Goal: Task Accomplishment & Management: Use online tool/utility

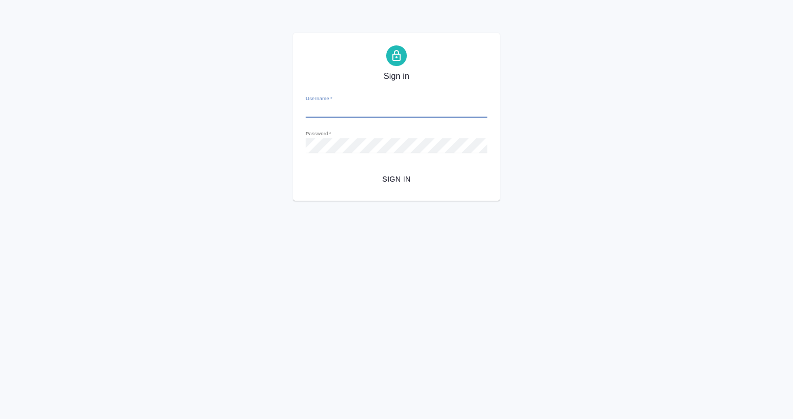
type input "a.babkina@awatera.com"
click at [409, 181] on span "Sign in" at bounding box center [396, 179] width 165 height 13
type input "a.babkina@awatera.com"
click at [408, 182] on span "Sign in" at bounding box center [396, 179] width 165 height 13
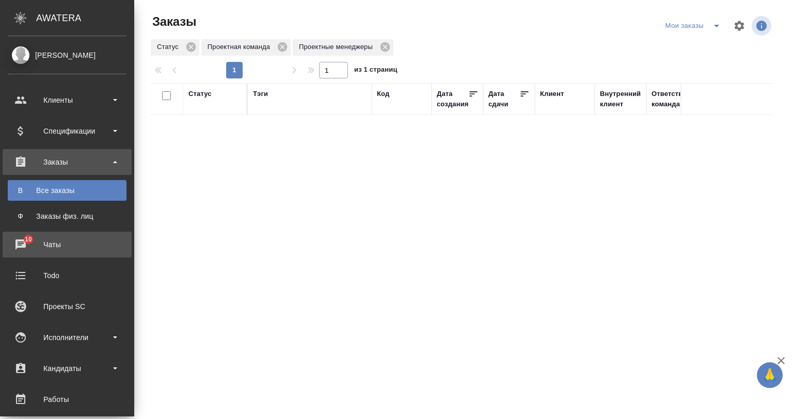
click at [72, 245] on div "Чаты" at bounding box center [67, 244] width 119 height 15
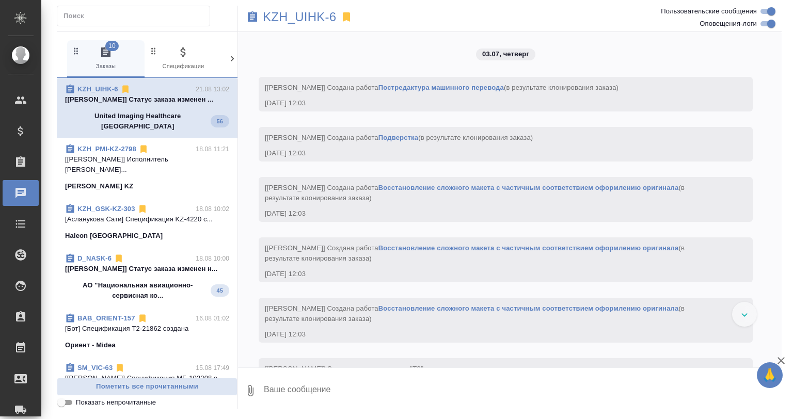
scroll to position [19664, 0]
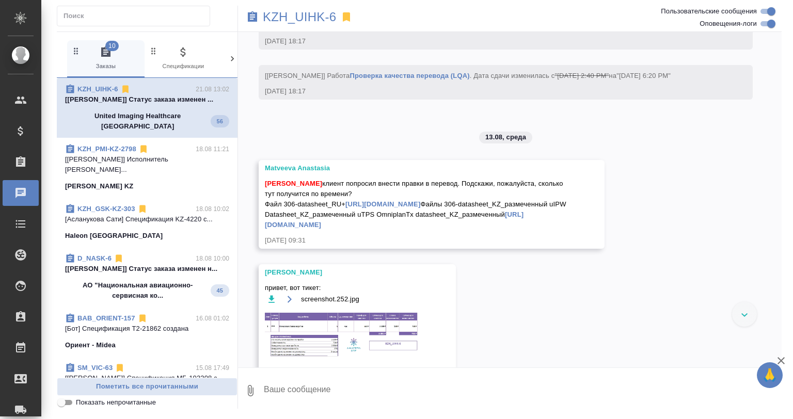
click at [97, 403] on span "Показать непрочитанные" at bounding box center [116, 402] width 80 height 10
click at [80, 403] on input "Показать непрочитанные" at bounding box center [61, 402] width 37 height 12
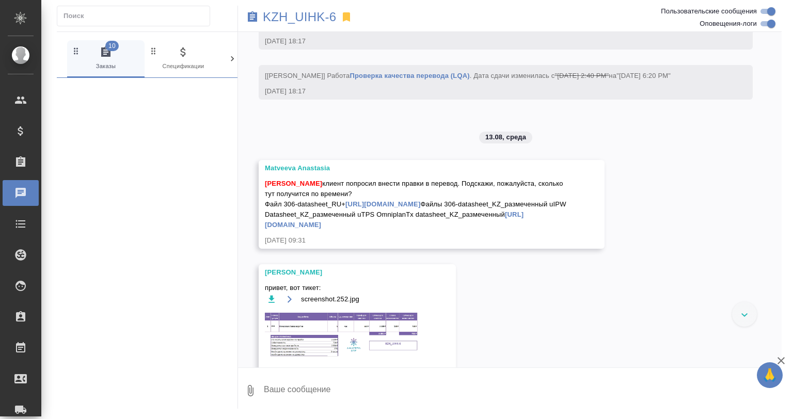
scroll to position [22242, 0]
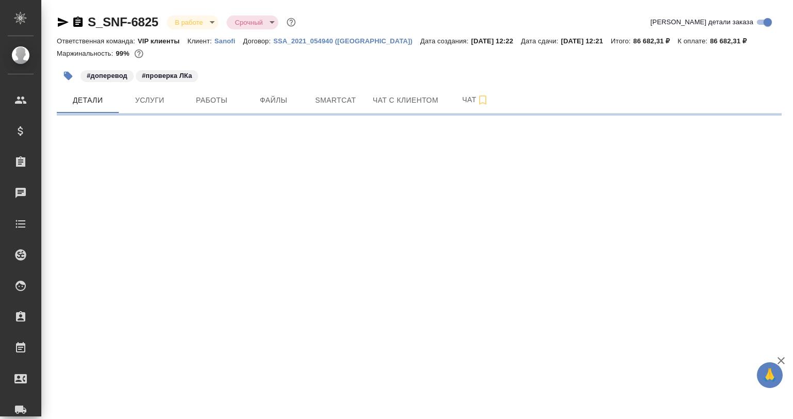
select select "RU"
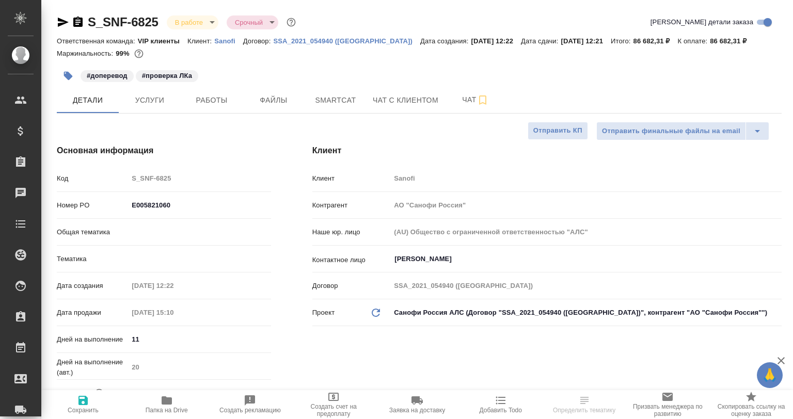
type textarea "x"
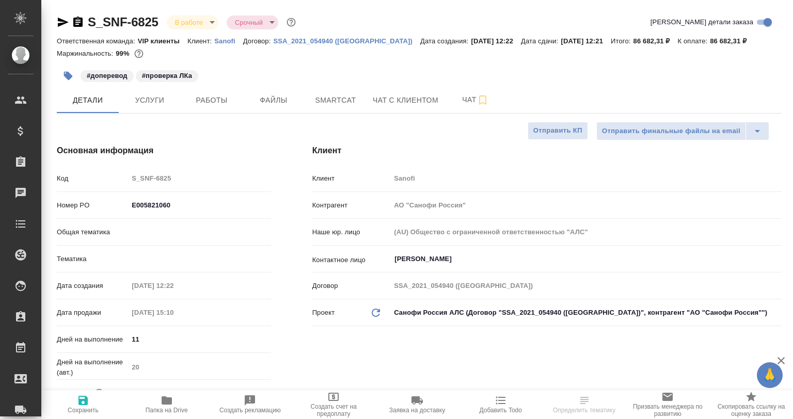
type textarea "x"
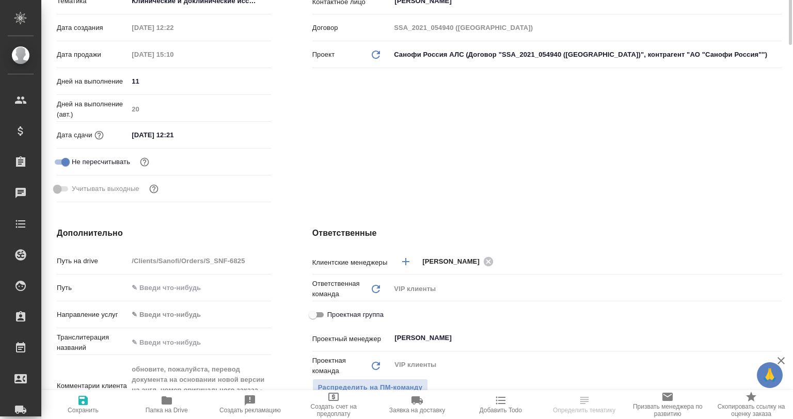
scroll to position [52, 0]
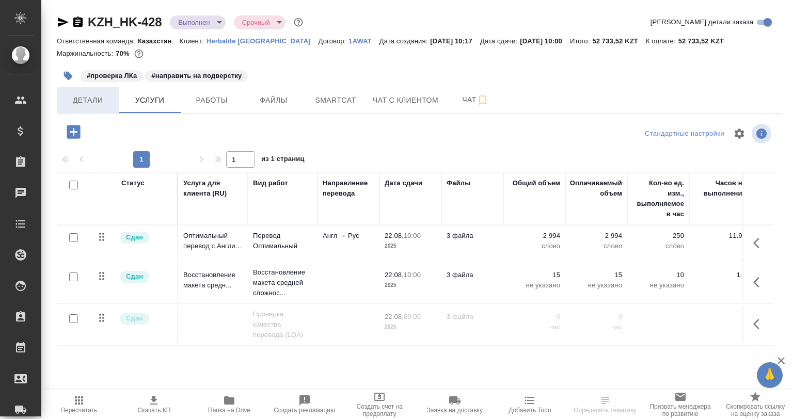
click at [90, 111] on button "Детали" at bounding box center [88, 100] width 62 height 26
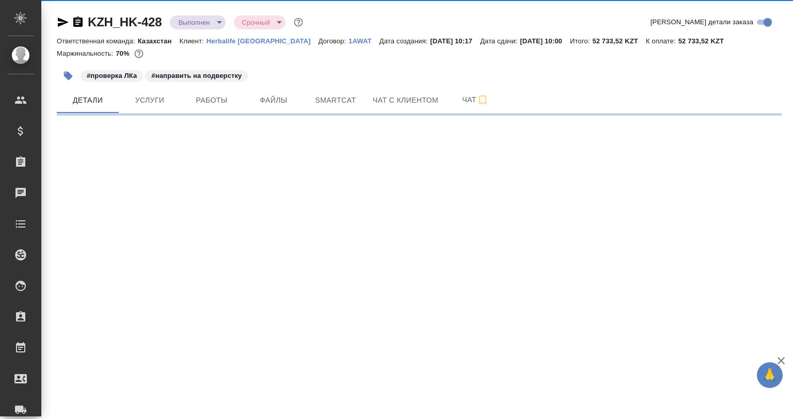
select select "RU"
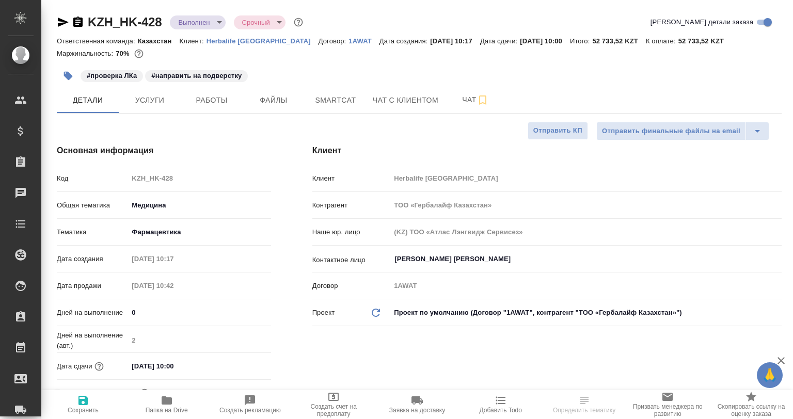
type textarea "x"
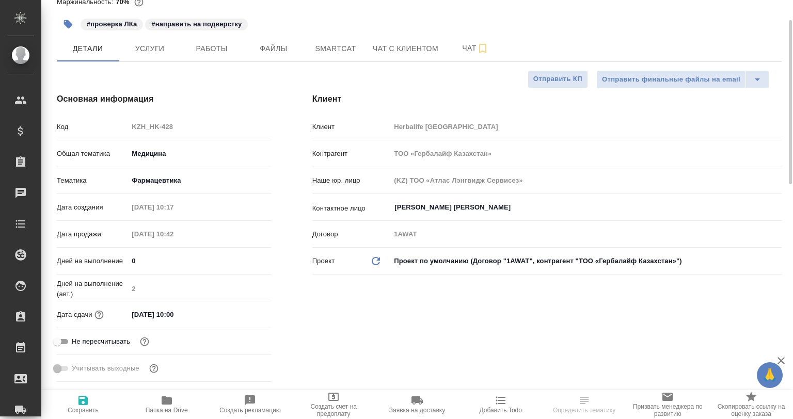
click at [178, 399] on span "Папка на Drive" at bounding box center [166, 404] width 71 height 20
type textarea "x"
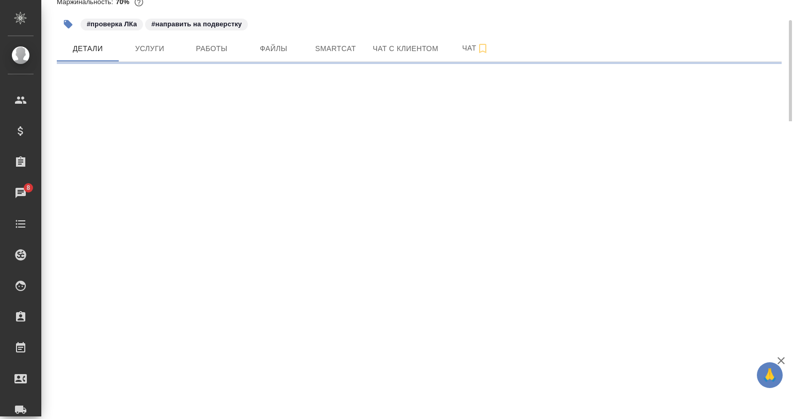
select select "RU"
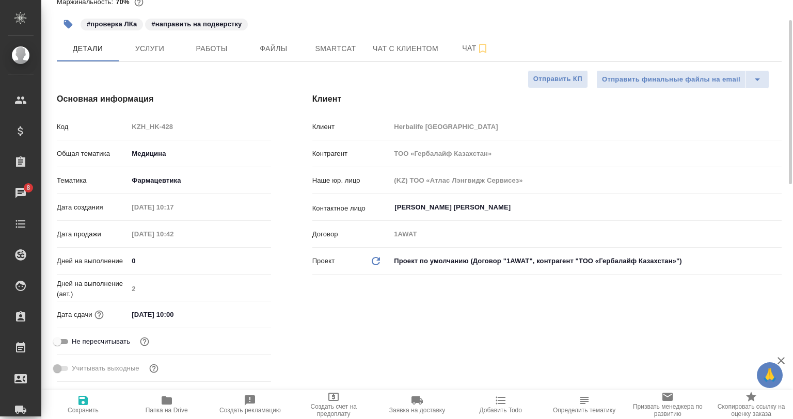
type textarea "x"
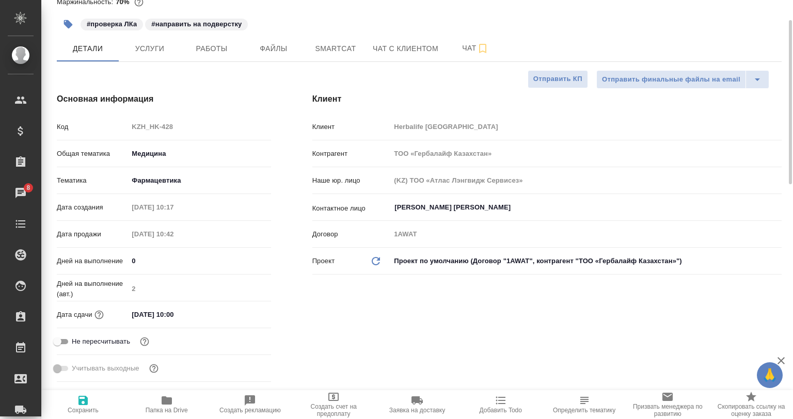
type textarea "x"
click at [199, 53] on span "Работы" at bounding box center [212, 48] width 50 height 13
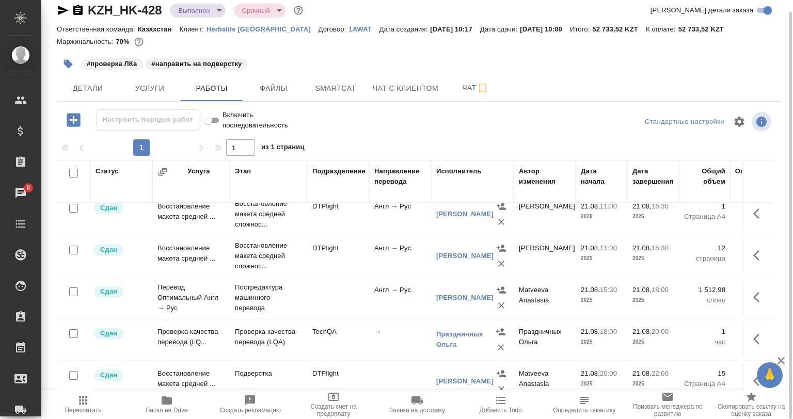
scroll to position [68, 0]
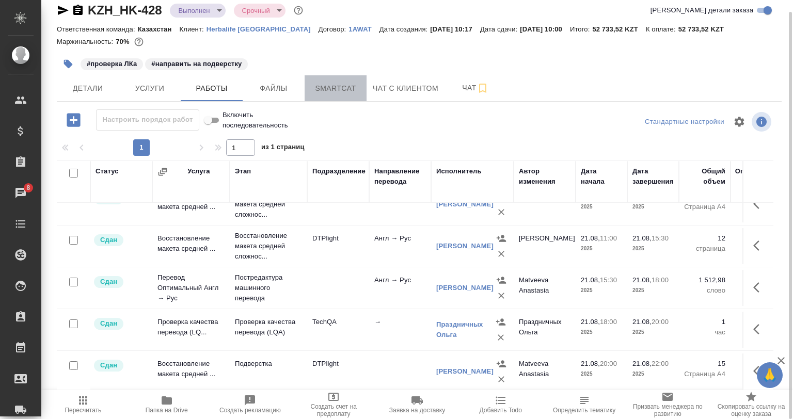
click at [332, 85] on span "Smartcat" at bounding box center [336, 88] width 50 height 13
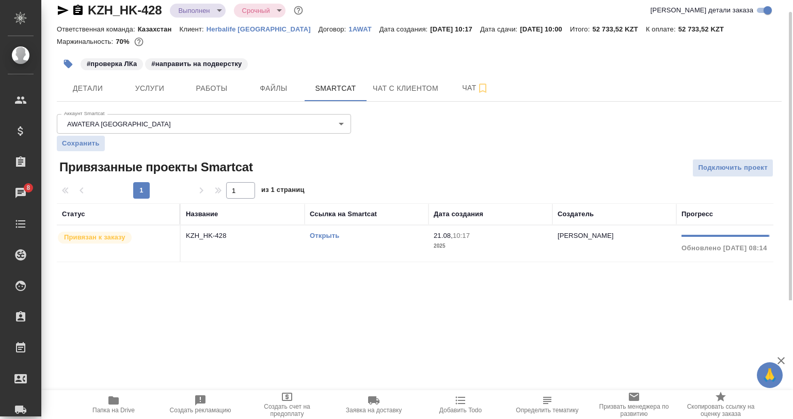
click at [314, 233] on link "Открыть" at bounding box center [324, 236] width 29 height 8
click at [182, 94] on button "Работы" at bounding box center [212, 88] width 62 height 26
